Goal: Task Accomplishment & Management: Manage account settings

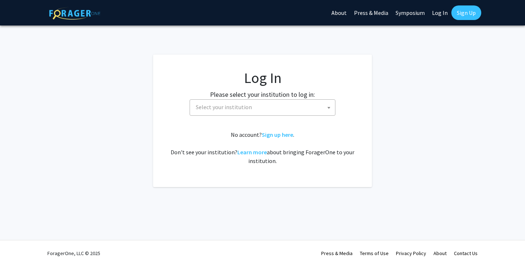
select select
click at [282, 113] on span "Select your institution" at bounding box center [261, 107] width 142 height 15
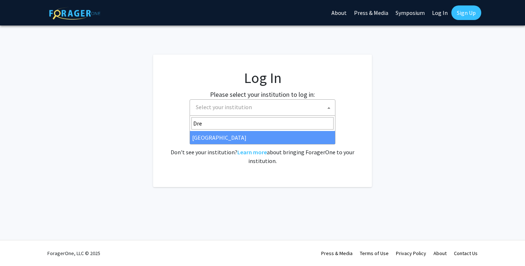
type input "Dre"
select select "6"
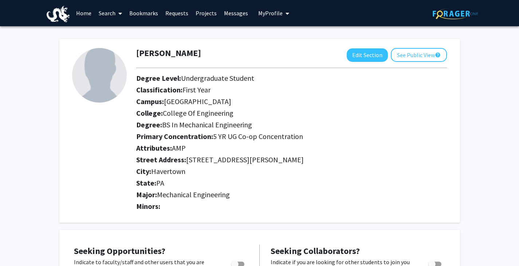
scroll to position [36, 0]
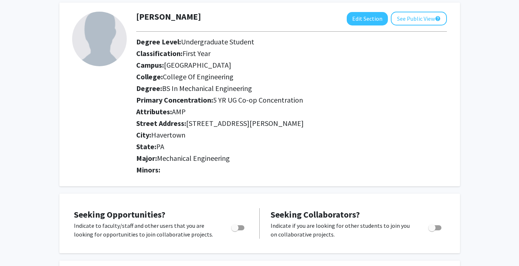
click at [240, 229] on span "Toggle" at bounding box center [237, 227] width 13 height 5
click at [235, 231] on input "Are you actively seeking opportunities?" at bounding box center [235, 231] width 0 height 0
checkbox input "true"
click at [440, 228] on span "Toggle" at bounding box center [434, 227] width 13 height 5
click at [432, 231] on input "Would you like to receive other student requests to work with you?" at bounding box center [432, 231] width 0 height 0
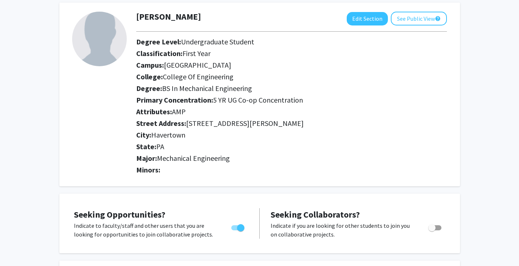
checkbox input "true"
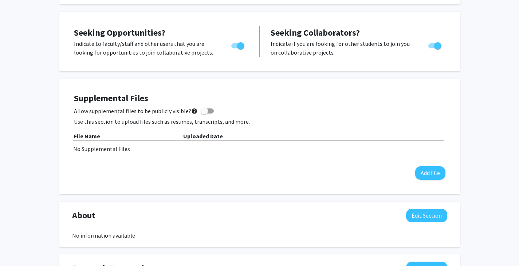
scroll to position [255, 0]
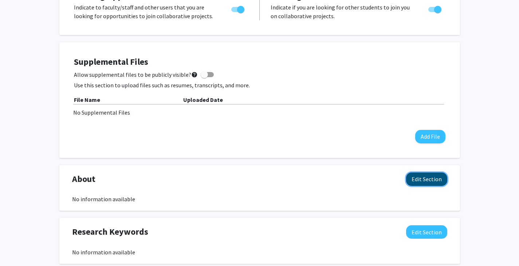
click at [426, 184] on button "Edit Section" at bounding box center [426, 179] width 41 height 13
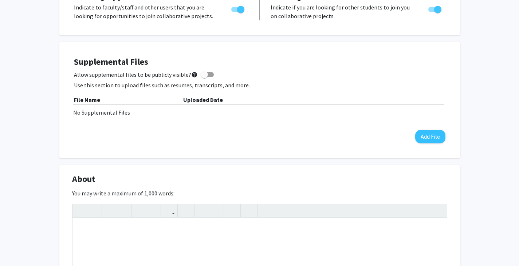
scroll to position [328, 0]
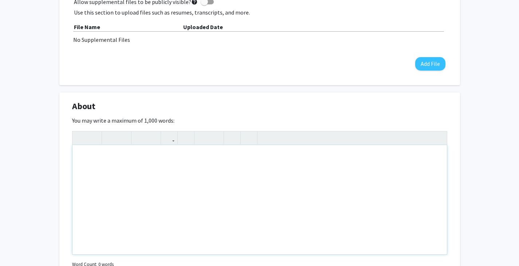
click at [334, 191] on div "Note to users with screen readers: Please deactivate our accessibility plugin f…" at bounding box center [259, 199] width 374 height 109
click at [443, 96] on div "About Edit Section You may write a maximum of 1,000 words: Insert link Remove l…" at bounding box center [259, 195] width 401 height 205
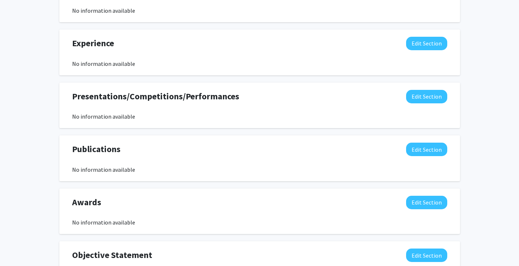
scroll to position [722, 0]
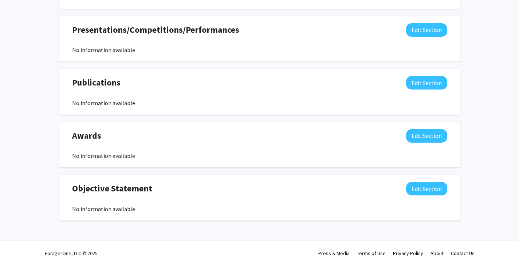
click at [305, 47] on div "No information available" at bounding box center [259, 50] width 375 height 9
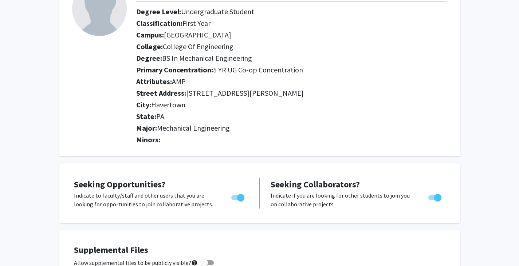
scroll to position [0, 0]
